Goal: Task Accomplishment & Management: Use online tool/utility

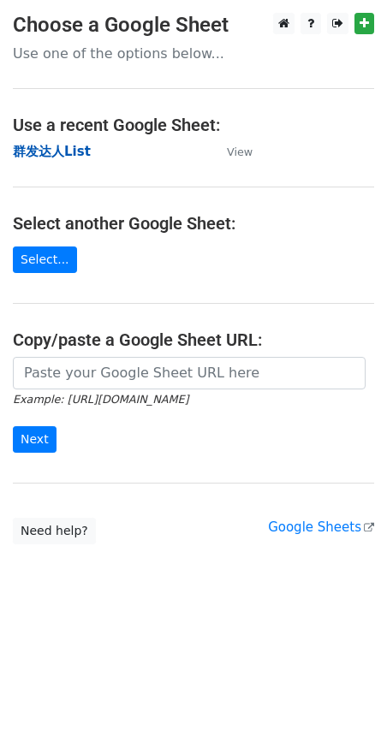
click at [68, 153] on strong "群发达人List" at bounding box center [52, 151] width 78 height 15
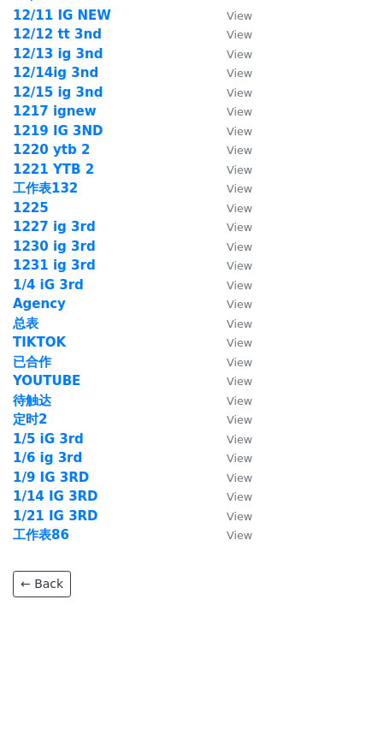
scroll to position [2349, 0]
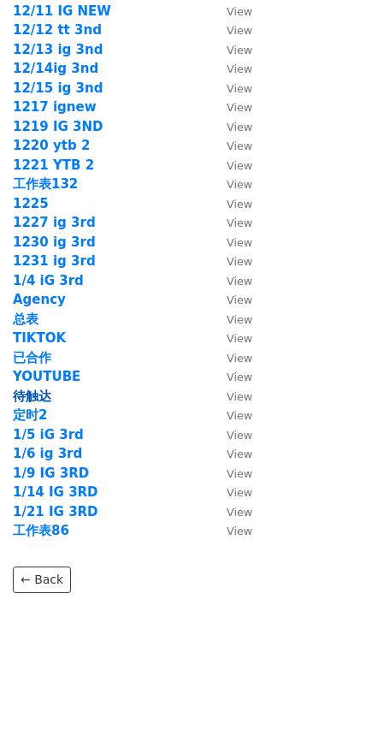
click at [44, 398] on strong "待触达" at bounding box center [32, 395] width 38 height 15
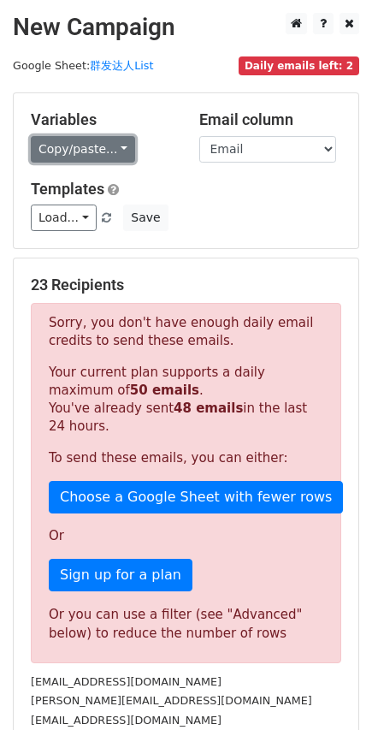
click at [101, 149] on link "Copy/paste..." at bounding box center [83, 149] width 104 height 27
